Goal: Task Accomplishment & Management: Manage account settings

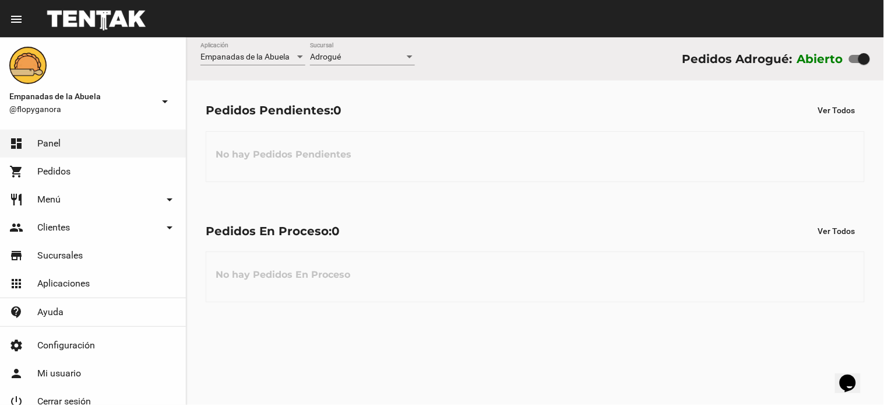
click at [326, 49] on div "Adrogué Sucursal" at bounding box center [362, 54] width 105 height 23
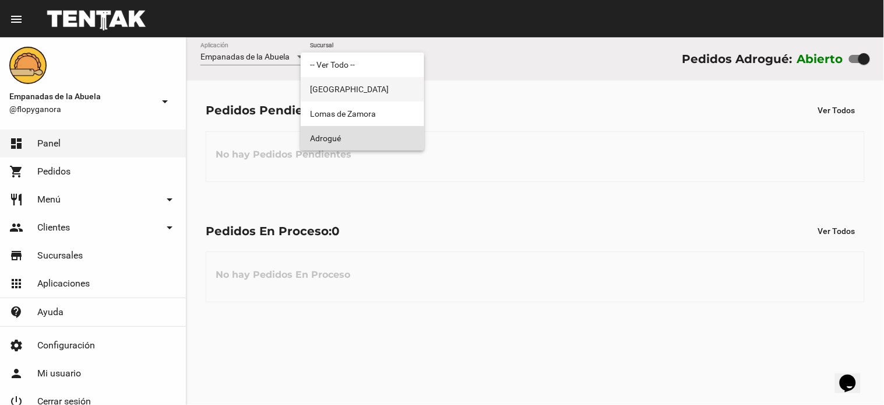
click at [344, 85] on span "[GEOGRAPHIC_DATA]" at bounding box center [362, 89] width 105 height 24
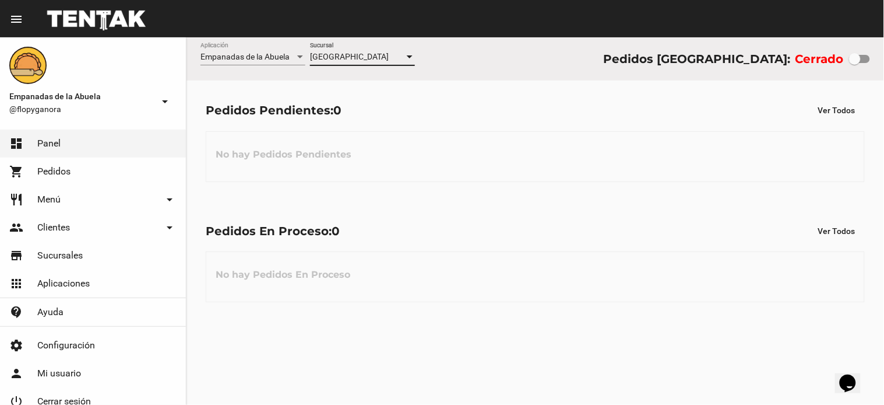
click at [359, 51] on div "Monte Grande Sucursal" at bounding box center [362, 54] width 105 height 23
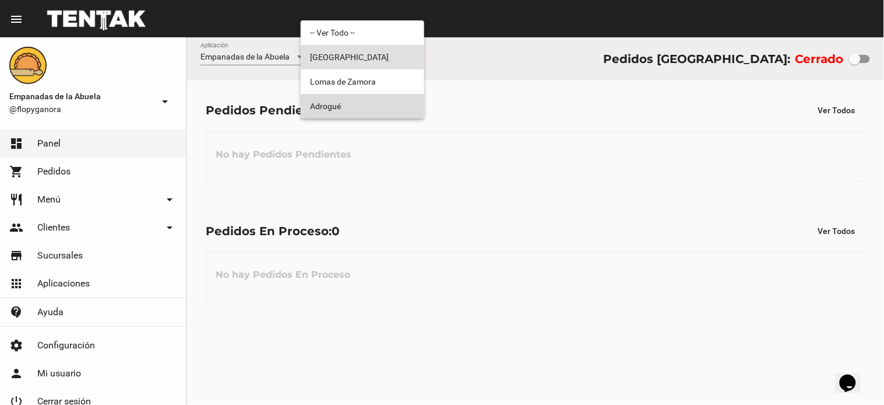
click at [348, 105] on span "Adrogué" at bounding box center [362, 106] width 105 height 24
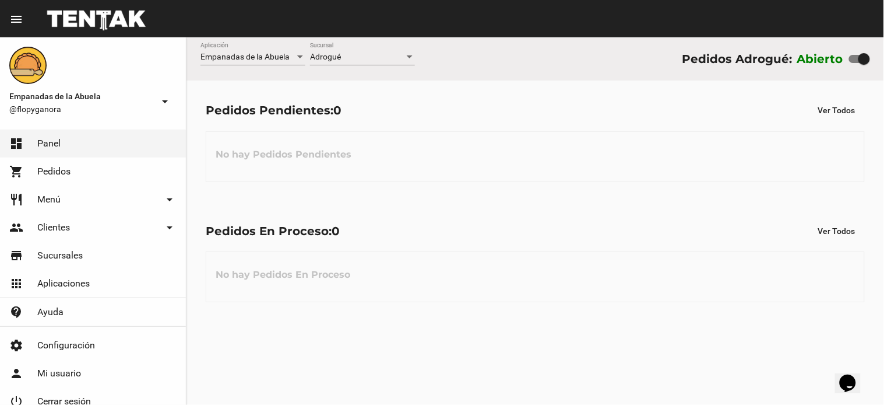
drag, startPoint x: 875, startPoint y: 57, endPoint x: 850, endPoint y: 57, distance: 25.1
click at [851, 57] on div "Empanadas de la Abuela Aplicación Adrogué Sucursal Pedidos Adrogué: Abierto" at bounding box center [536, 58] width 698 height 43
drag, startPoint x: 864, startPoint y: 55, endPoint x: 752, endPoint y: 63, distance: 112.2
click at [839, 56] on div "Abierto" at bounding box center [833, 59] width 73 height 19
checkbox input "false"
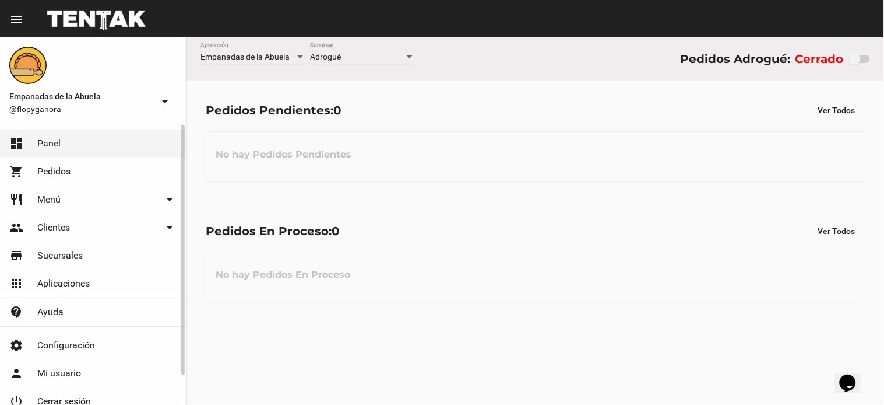
scroll to position [32, 0]
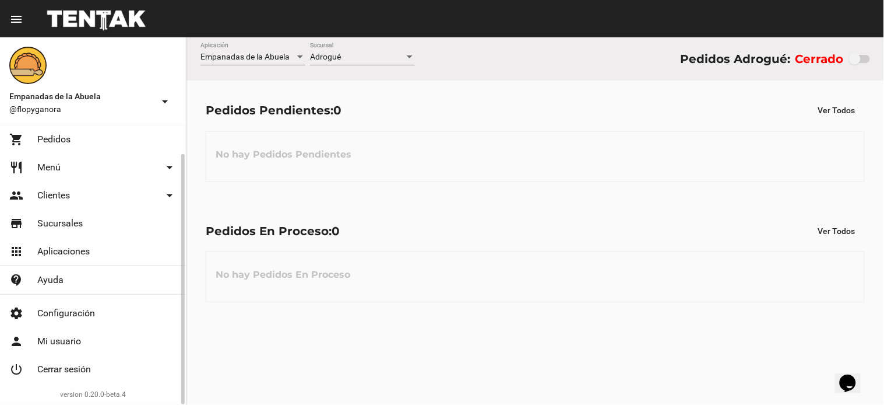
drag, startPoint x: 83, startPoint y: 365, endPoint x: 761, endPoint y: 15, distance: 762.5
click at [84, 365] on span "Cerrar sesión" at bounding box center [64, 369] width 54 height 12
